Goal: Subscribe to service/newsletter

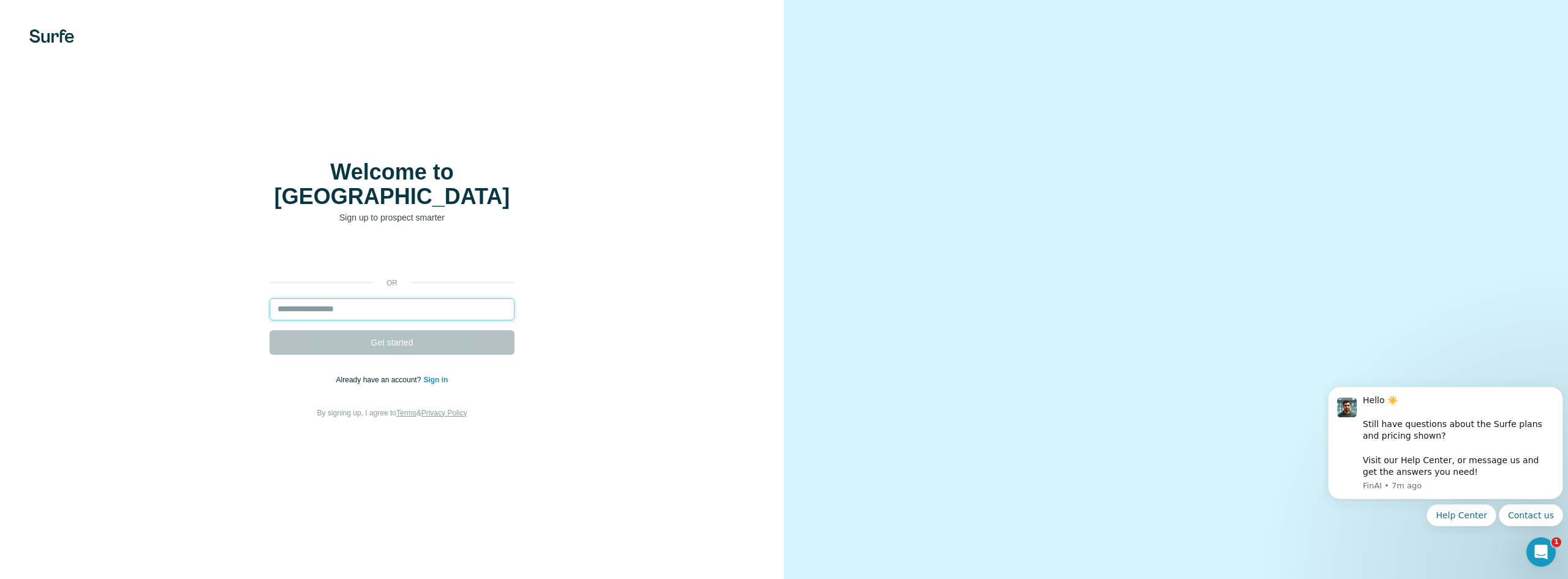
click at [400, 298] on input "email" at bounding box center [392, 309] width 245 height 22
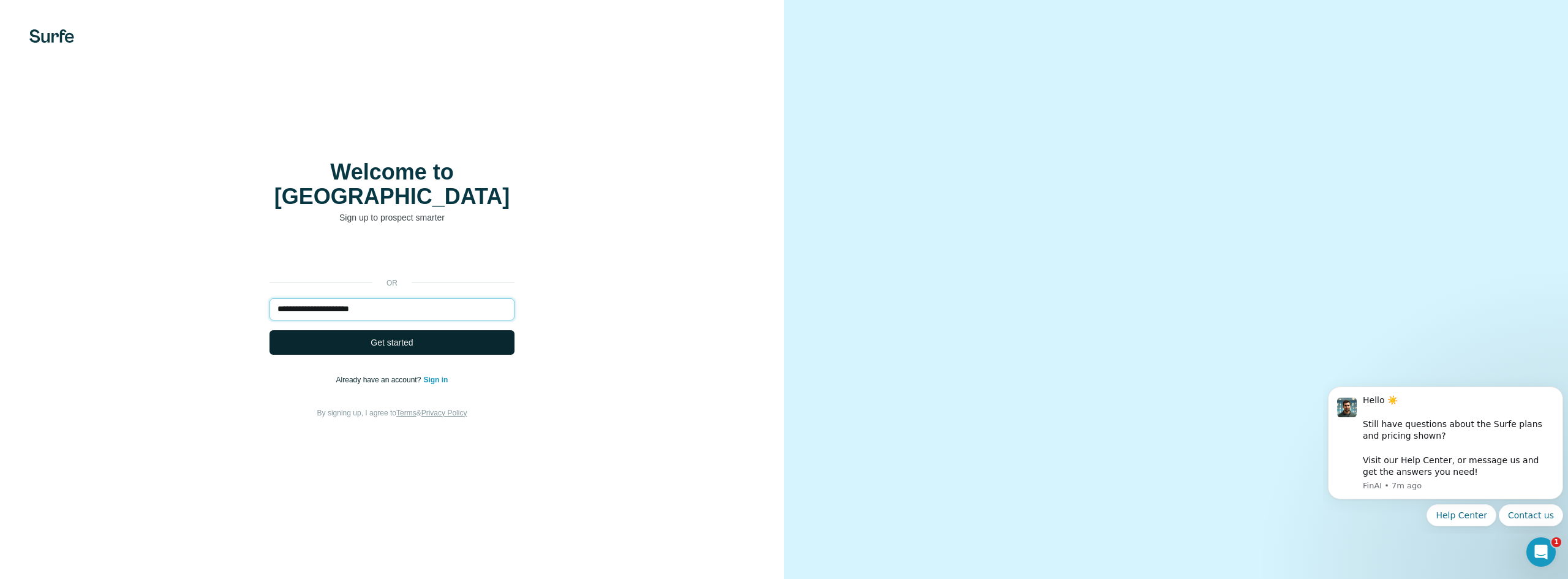
type input "**********"
click at [397, 336] on span "Get started" at bounding box center [392, 342] width 42 height 12
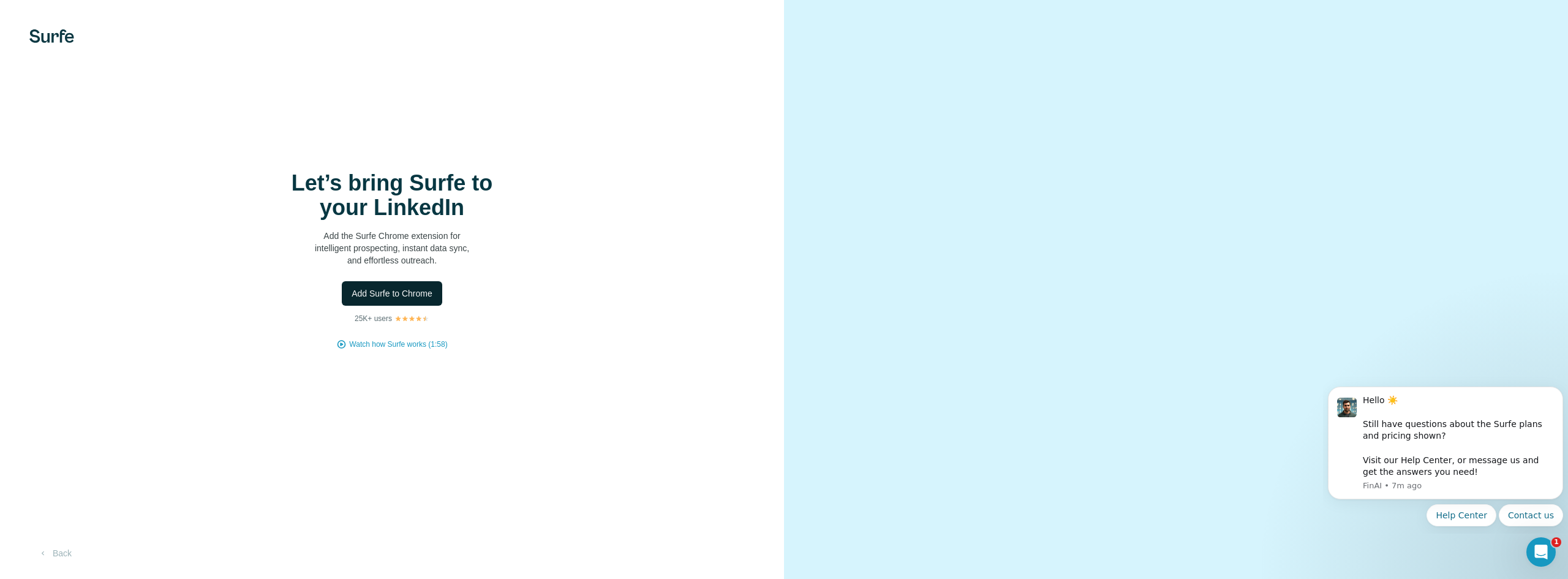
click at [409, 296] on span "Add Surfe to Chrome" at bounding box center [392, 294] width 81 height 12
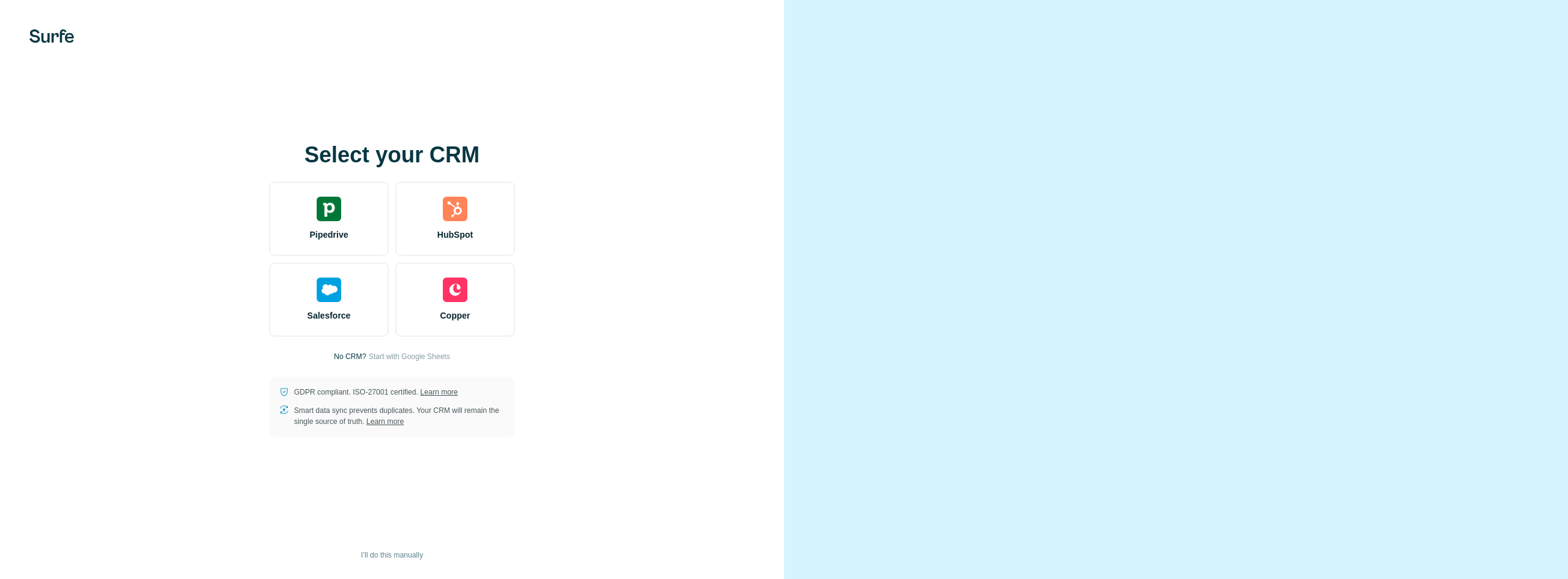
click at [841, 135] on div at bounding box center [1176, 290] width 784 height 579
click at [465, 212] on img at bounding box center [455, 209] width 24 height 24
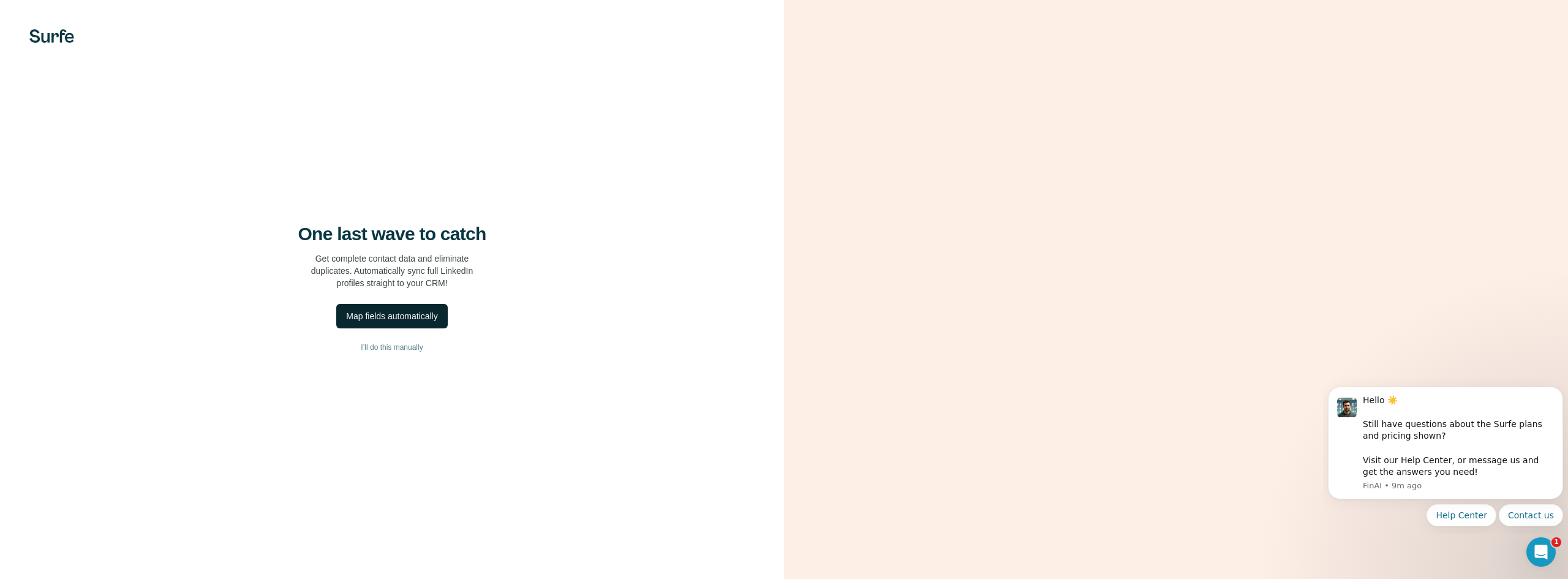
click at [390, 310] on div "Map fields automatically" at bounding box center [392, 316] width 91 height 12
